Goal: Find specific page/section: Find specific page/section

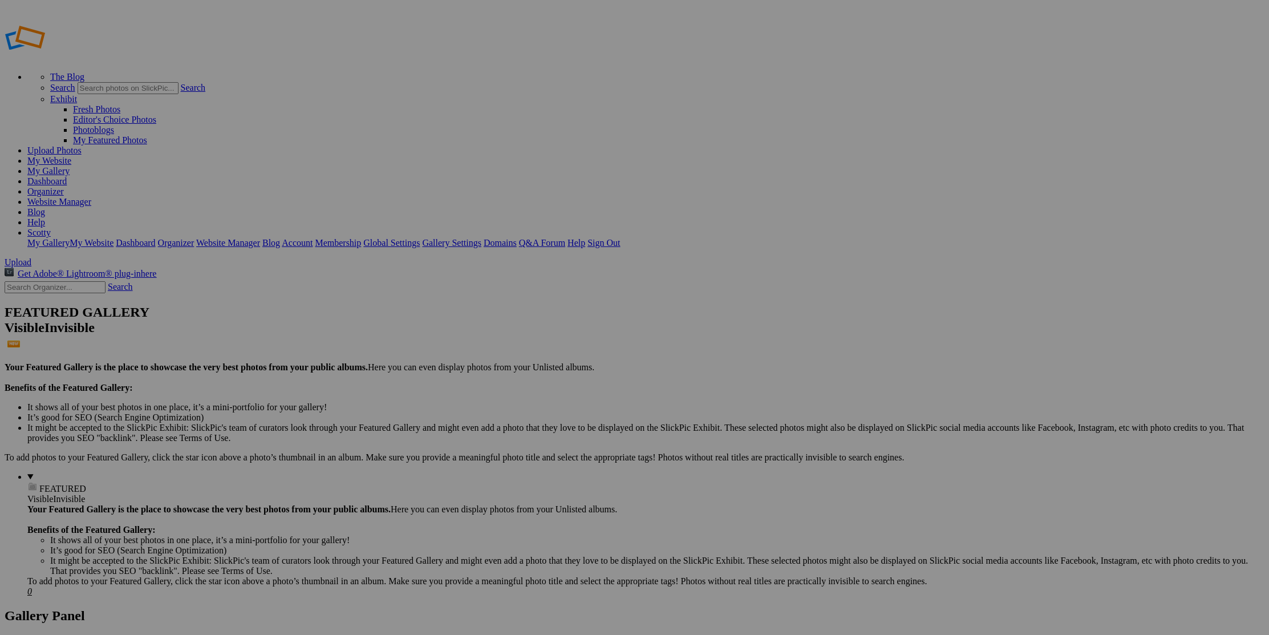
type input "LExxx"
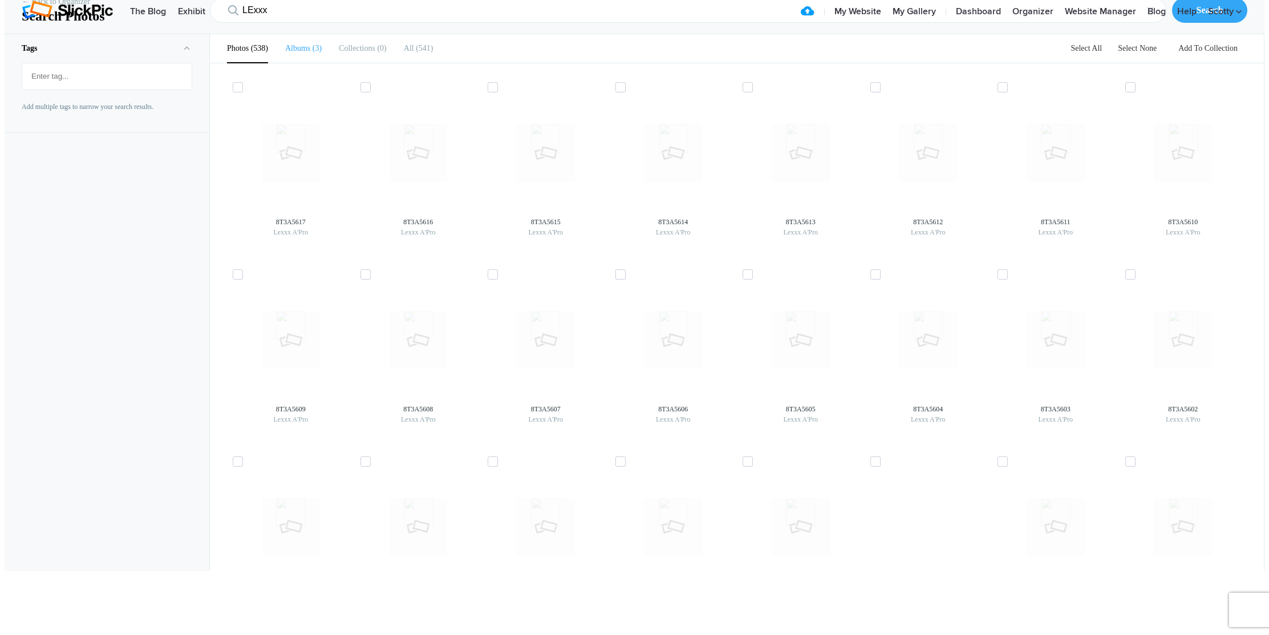
click at [313, 52] on span "3" at bounding box center [315, 48] width 11 height 9
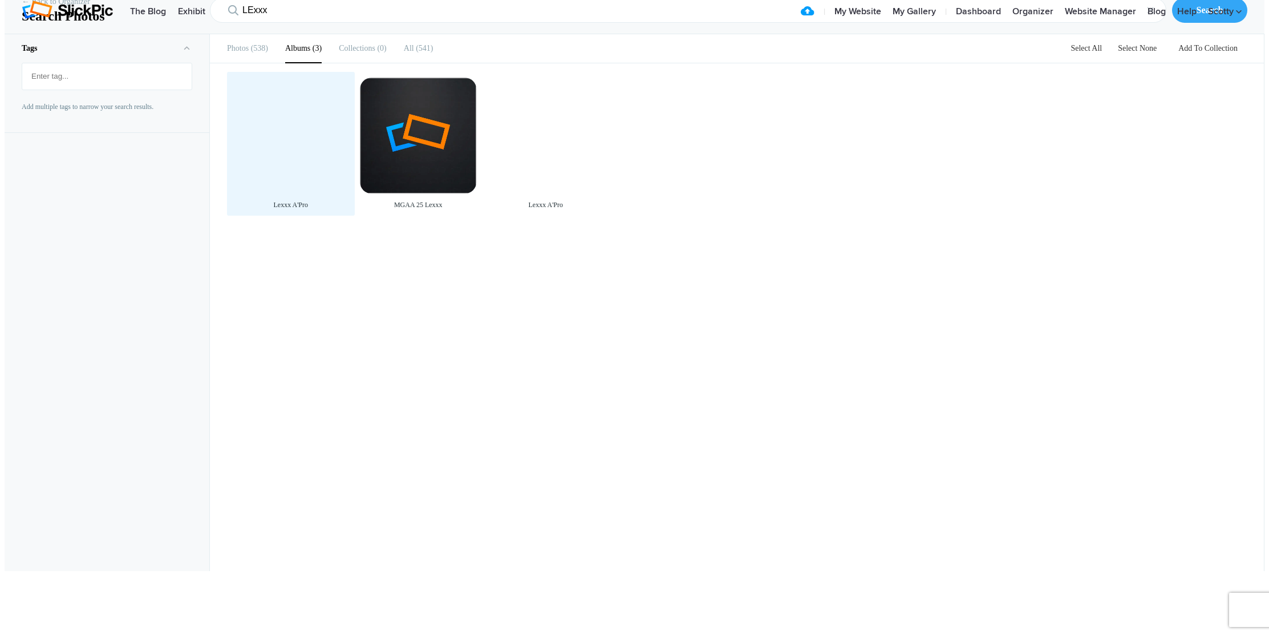
click at [289, 187] on div at bounding box center [291, 136] width 116 height 116
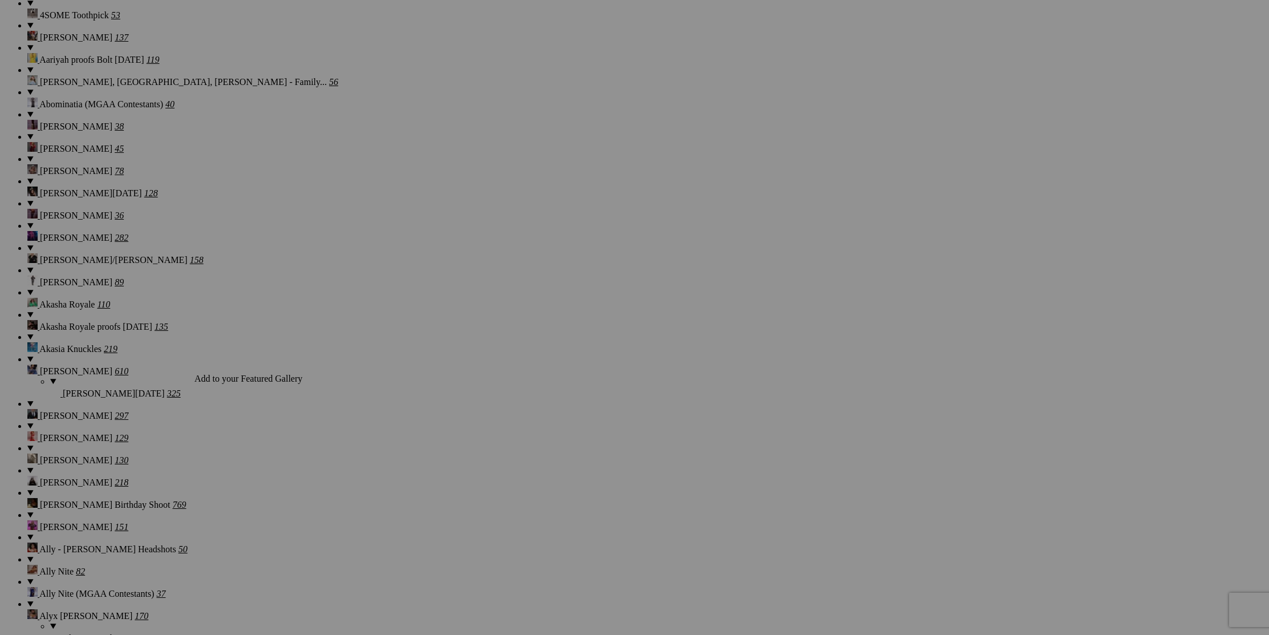
scroll to position [1046, 0]
